Goal: Use online tool/utility

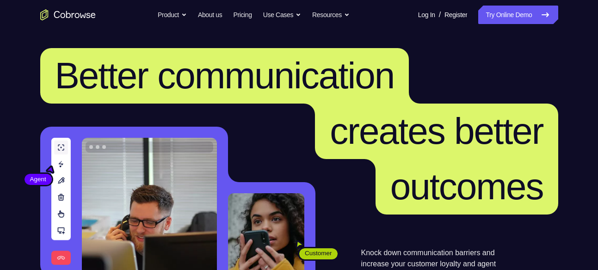
click at [526, 0] on nav "Go back Powerful, Flexible and Trustworthy. Avoid all extra friction for both A…" at bounding box center [299, 15] width 598 height 30
click at [525, 17] on link "Try Online Demo" at bounding box center [519, 15] width 80 height 19
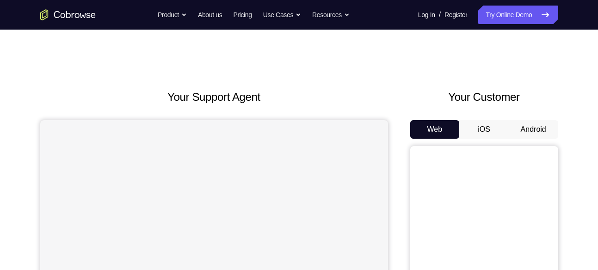
click at [502, 128] on button "iOS" at bounding box center [485, 129] width 50 height 19
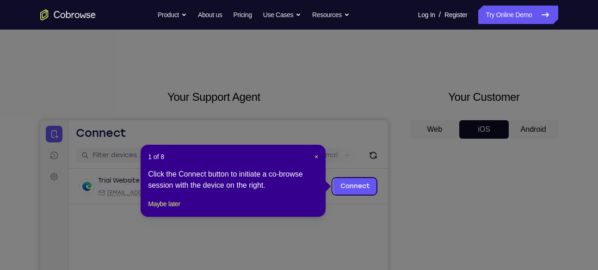
click at [485, 199] on icon at bounding box center [302, 135] width 605 height 270
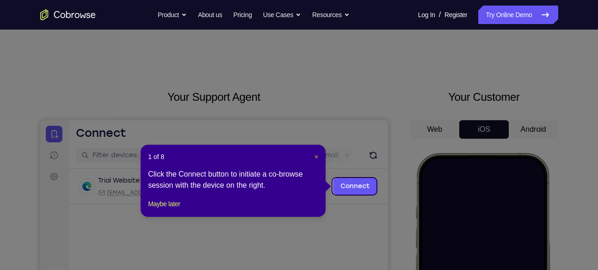
drag, startPoint x: 315, startPoint y: 161, endPoint x: 265, endPoint y: 37, distance: 133.3
click at [315, 161] on button "×" at bounding box center [317, 156] width 4 height 9
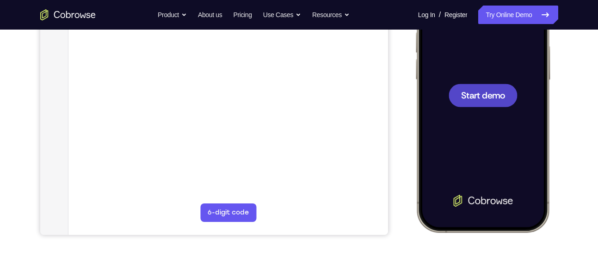
scroll to position [196, 0]
click at [476, 198] on div at bounding box center [483, 95] width 122 height 264
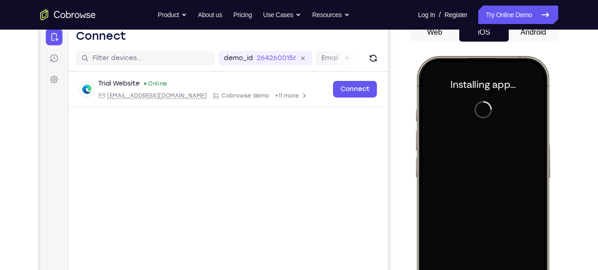
scroll to position [79, 0]
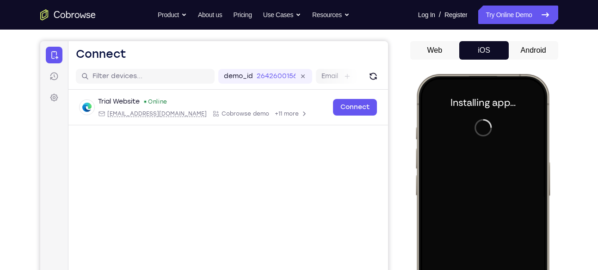
click at [530, 53] on button "Android" at bounding box center [534, 50] width 50 height 19
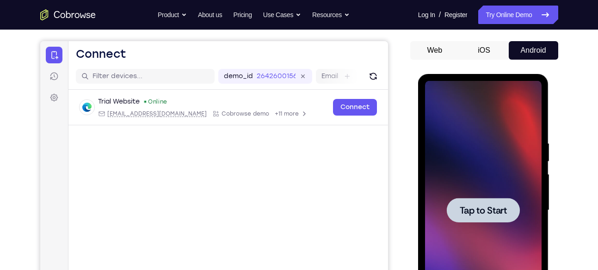
scroll to position [0, 0]
click at [501, 199] on div at bounding box center [483, 210] width 73 height 25
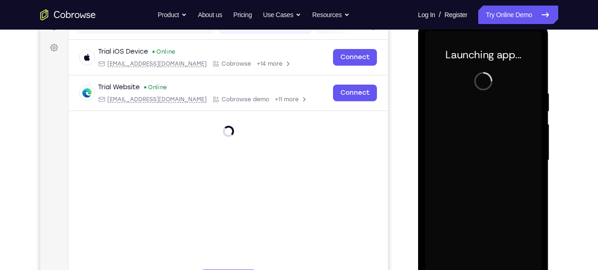
scroll to position [151, 0]
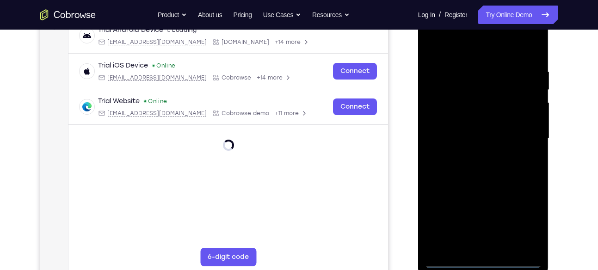
click at [498, 265] on div at bounding box center [483, 138] width 117 height 259
click at [483, 257] on div at bounding box center [483, 138] width 117 height 259
click at [483, 260] on div at bounding box center [483, 138] width 117 height 259
click at [525, 221] on div at bounding box center [483, 138] width 117 height 259
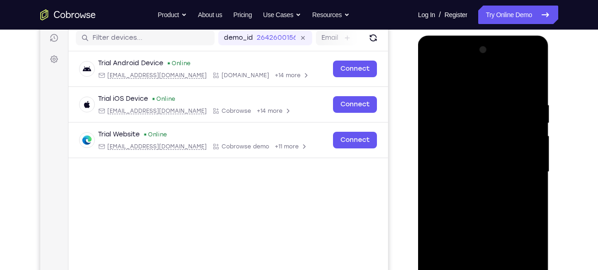
scroll to position [117, 0]
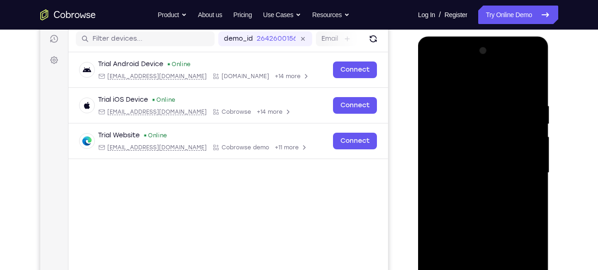
click at [440, 62] on div at bounding box center [483, 173] width 117 height 259
click at [441, 143] on div at bounding box center [483, 173] width 117 height 259
click at [474, 168] on div at bounding box center [483, 173] width 117 height 259
click at [481, 176] on div at bounding box center [483, 173] width 117 height 259
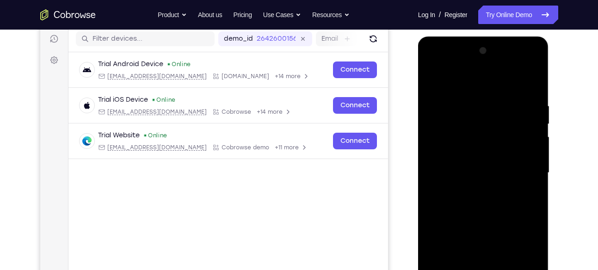
click at [473, 181] on div at bounding box center [483, 173] width 117 height 259
drag, startPoint x: 482, startPoint y: 187, endPoint x: 500, endPoint y: 42, distance: 146.9
click at [500, 42] on div at bounding box center [483, 175] width 131 height 276
click at [503, 196] on div at bounding box center [483, 173] width 117 height 259
click at [459, 91] on div at bounding box center [483, 173] width 117 height 259
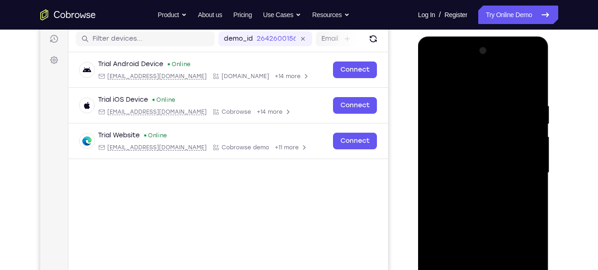
click at [444, 146] on div at bounding box center [483, 173] width 117 height 259
click at [436, 78] on div at bounding box center [483, 173] width 117 height 259
click at [434, 76] on div at bounding box center [483, 173] width 117 height 259
drag, startPoint x: 509, startPoint y: 209, endPoint x: 515, endPoint y: 107, distance: 102.0
click at [515, 107] on div at bounding box center [483, 173] width 117 height 259
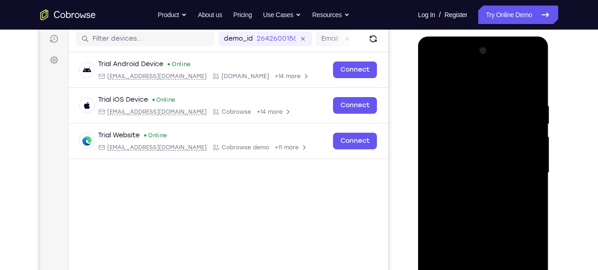
drag, startPoint x: 477, startPoint y: 209, endPoint x: 497, endPoint y: 130, distance: 81.2
click at [497, 130] on div at bounding box center [483, 173] width 117 height 259
drag, startPoint x: 503, startPoint y: 257, endPoint x: 520, endPoint y: 96, distance: 161.5
click at [520, 96] on div at bounding box center [483, 173] width 117 height 259
drag, startPoint x: 492, startPoint y: 255, endPoint x: 520, endPoint y: 106, distance: 151.1
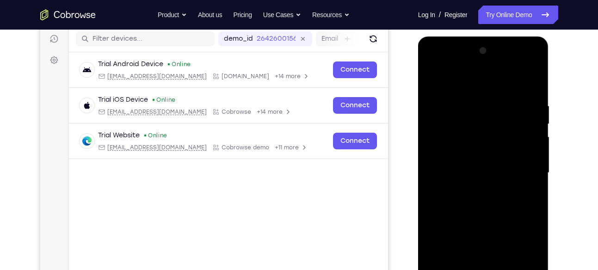
click at [520, 106] on div at bounding box center [483, 173] width 117 height 259
drag, startPoint x: 492, startPoint y: 209, endPoint x: 508, endPoint y: 86, distance: 123.6
click at [508, 86] on div at bounding box center [483, 173] width 117 height 259
drag, startPoint x: 492, startPoint y: 233, endPoint x: 496, endPoint y: 125, distance: 108.4
click at [496, 125] on div at bounding box center [483, 173] width 117 height 259
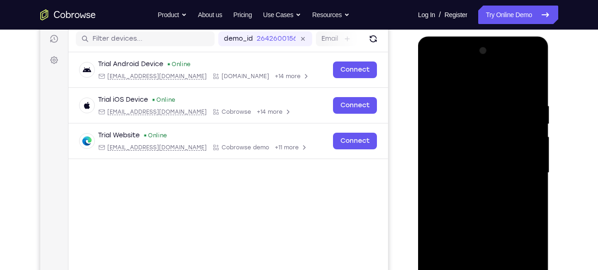
drag, startPoint x: 489, startPoint y: 189, endPoint x: 504, endPoint y: 118, distance: 72.8
click at [504, 118] on div at bounding box center [483, 173] width 117 height 259
drag, startPoint x: 484, startPoint y: 229, endPoint x: 504, endPoint y: 88, distance: 141.6
click at [504, 88] on div at bounding box center [483, 173] width 117 height 259
drag, startPoint x: 485, startPoint y: 176, endPoint x: 506, endPoint y: 117, distance: 63.5
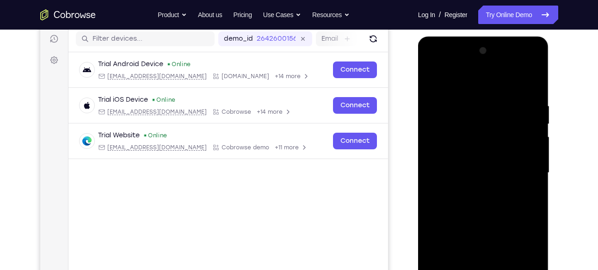
click at [506, 117] on div at bounding box center [483, 173] width 117 height 259
drag, startPoint x: 506, startPoint y: 117, endPoint x: 509, endPoint y: 179, distance: 62.5
click at [509, 179] on div at bounding box center [483, 173] width 117 height 259
drag, startPoint x: 462, startPoint y: 177, endPoint x: 498, endPoint y: 93, distance: 90.8
click at [498, 93] on div at bounding box center [483, 173] width 117 height 259
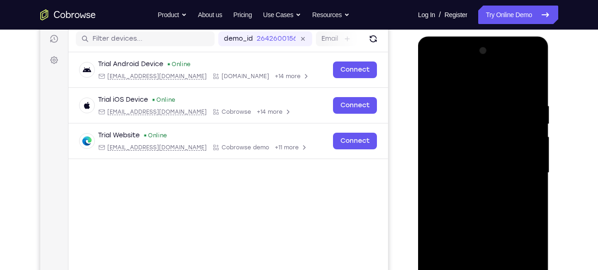
drag, startPoint x: 507, startPoint y: 195, endPoint x: 515, endPoint y: 83, distance: 112.7
click at [515, 83] on div at bounding box center [483, 173] width 117 height 259
drag, startPoint x: 507, startPoint y: 231, endPoint x: 520, endPoint y: 100, distance: 132.5
click at [520, 100] on div at bounding box center [483, 173] width 117 height 259
drag, startPoint x: 494, startPoint y: 216, endPoint x: 499, endPoint y: 106, distance: 110.7
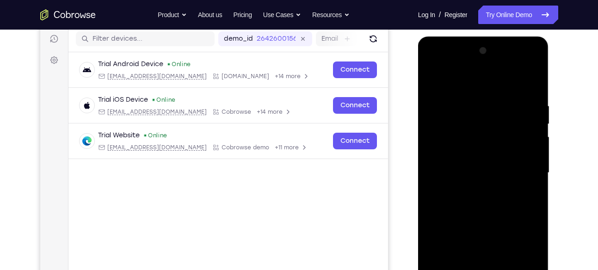
click at [499, 106] on div at bounding box center [483, 173] width 117 height 259
drag, startPoint x: 499, startPoint y: 240, endPoint x: 492, endPoint y: 114, distance: 126.5
click at [492, 114] on div at bounding box center [483, 173] width 117 height 259
drag, startPoint x: 480, startPoint y: 211, endPoint x: 472, endPoint y: 74, distance: 137.3
click at [472, 74] on div at bounding box center [483, 173] width 117 height 259
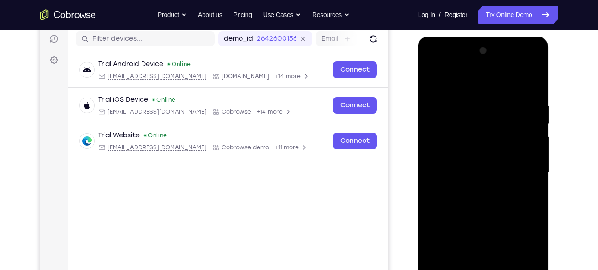
drag, startPoint x: 489, startPoint y: 214, endPoint x: 506, endPoint y: 90, distance: 125.3
click at [506, 90] on div at bounding box center [483, 173] width 117 height 259
drag, startPoint x: 504, startPoint y: 214, endPoint x: 505, endPoint y: 127, distance: 87.5
click at [505, 127] on div at bounding box center [483, 173] width 117 height 259
drag, startPoint x: 480, startPoint y: 237, endPoint x: 482, endPoint y: 93, distance: 144.4
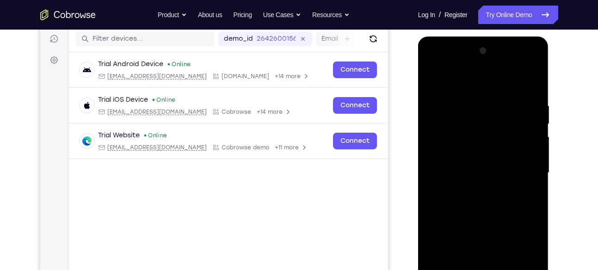
click at [482, 93] on div at bounding box center [483, 173] width 117 height 259
drag, startPoint x: 485, startPoint y: 240, endPoint x: 495, endPoint y: 131, distance: 109.2
click at [495, 131] on div at bounding box center [483, 173] width 117 height 259
drag, startPoint x: 488, startPoint y: 255, endPoint x: 492, endPoint y: 122, distance: 132.5
click at [492, 122] on div at bounding box center [483, 173] width 117 height 259
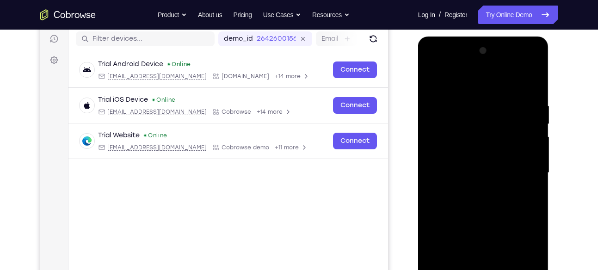
drag, startPoint x: 481, startPoint y: 212, endPoint x: 510, endPoint y: 80, distance: 135.4
click at [510, 80] on div at bounding box center [483, 173] width 117 height 259
drag, startPoint x: 511, startPoint y: 83, endPoint x: 487, endPoint y: 174, distance: 93.4
click at [487, 174] on div at bounding box center [483, 173] width 117 height 259
drag, startPoint x: 495, startPoint y: 217, endPoint x: 501, endPoint y: 118, distance: 98.8
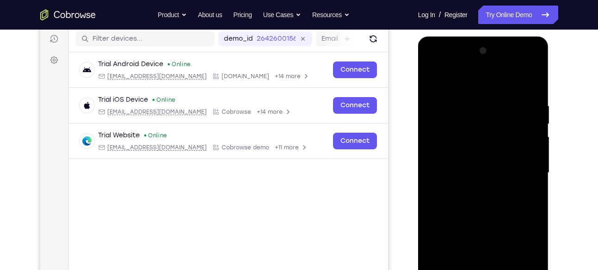
click at [501, 118] on div at bounding box center [483, 173] width 117 height 259
drag, startPoint x: 507, startPoint y: 111, endPoint x: 483, endPoint y: 184, distance: 77.0
click at [483, 184] on div at bounding box center [483, 173] width 117 height 259
drag, startPoint x: 477, startPoint y: 220, endPoint x: 504, endPoint y: 113, distance: 110.2
click at [504, 113] on div at bounding box center [483, 173] width 117 height 259
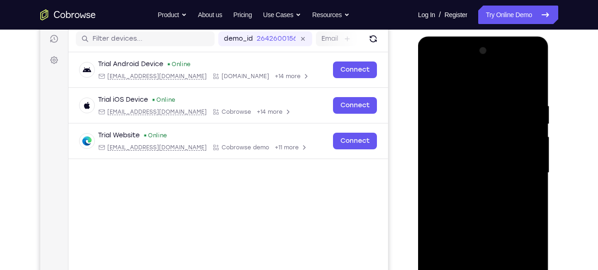
drag, startPoint x: 498, startPoint y: 216, endPoint x: 501, endPoint y: 123, distance: 93.1
click at [501, 123] on div at bounding box center [483, 173] width 117 height 259
drag, startPoint x: 504, startPoint y: 212, endPoint x: 506, endPoint y: 142, distance: 70.4
click at [506, 142] on div at bounding box center [483, 173] width 117 height 259
drag, startPoint x: 481, startPoint y: 120, endPoint x: 479, endPoint y: 182, distance: 62.5
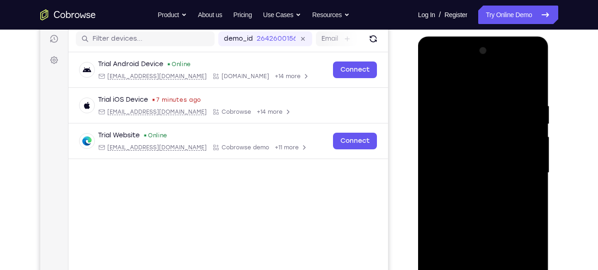
click at [479, 182] on div at bounding box center [483, 173] width 117 height 259
drag, startPoint x: 484, startPoint y: 224, endPoint x: 515, endPoint y: 84, distance: 143.6
click at [515, 84] on div at bounding box center [483, 173] width 117 height 259
drag, startPoint x: 487, startPoint y: 224, endPoint x: 482, endPoint y: 148, distance: 76.5
click at [482, 148] on div at bounding box center [483, 173] width 117 height 259
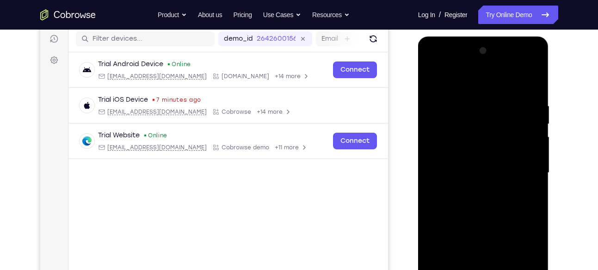
drag, startPoint x: 497, startPoint y: 219, endPoint x: 525, endPoint y: 95, distance: 127.8
click at [525, 95] on div at bounding box center [483, 173] width 117 height 259
drag, startPoint x: 499, startPoint y: 180, endPoint x: 513, endPoint y: 126, distance: 54.9
click at [513, 126] on div at bounding box center [483, 173] width 117 height 259
drag, startPoint x: 477, startPoint y: 212, endPoint x: 508, endPoint y: 123, distance: 94.7
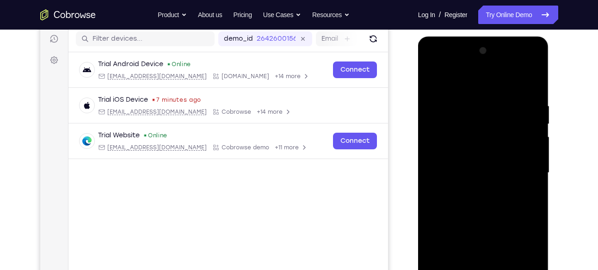
click at [508, 123] on div at bounding box center [483, 173] width 117 height 259
drag, startPoint x: 493, startPoint y: 220, endPoint x: 510, endPoint y: 131, distance: 90.3
click at [510, 131] on div at bounding box center [483, 173] width 117 height 259
drag, startPoint x: 463, startPoint y: 242, endPoint x: 505, endPoint y: 93, distance: 154.0
click at [505, 93] on div at bounding box center [483, 173] width 117 height 259
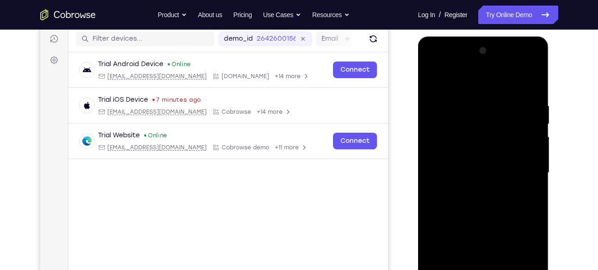
drag, startPoint x: 496, startPoint y: 225, endPoint x: 515, endPoint y: 143, distance: 84.1
click at [515, 143] on div at bounding box center [483, 173] width 117 height 259
drag, startPoint x: 506, startPoint y: 222, endPoint x: 545, endPoint y: 130, distance: 100.2
click at [545, 130] on div at bounding box center [483, 175] width 131 height 276
drag, startPoint x: 490, startPoint y: 203, endPoint x: 489, endPoint y: 138, distance: 64.8
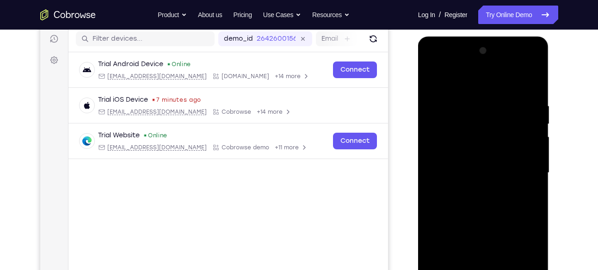
click at [489, 138] on div at bounding box center [483, 173] width 117 height 259
drag, startPoint x: 488, startPoint y: 181, endPoint x: 489, endPoint y: 121, distance: 60.2
click at [489, 121] on div at bounding box center [483, 173] width 117 height 259
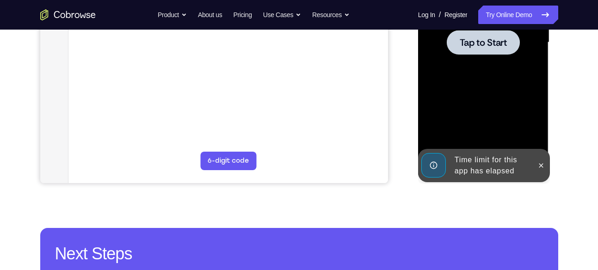
scroll to position [252, 0]
